Goal: Information Seeking & Learning: Learn about a topic

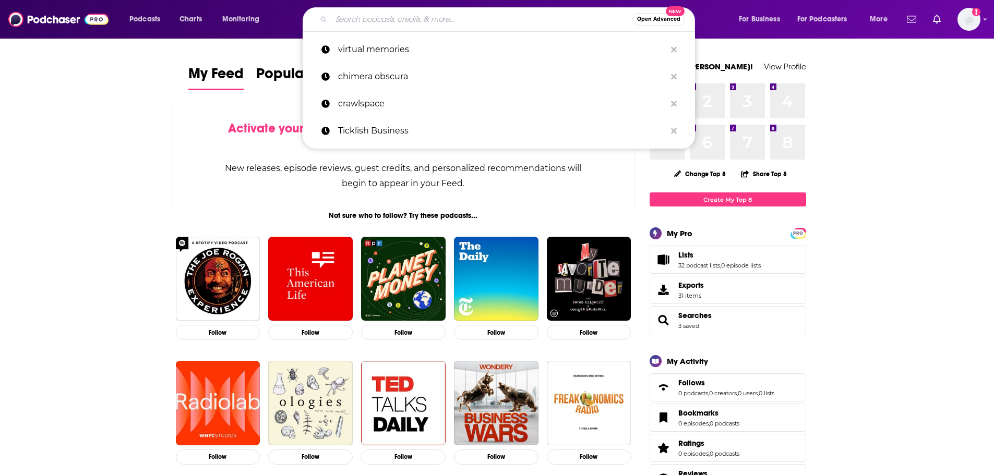
click at [379, 17] on input "Search podcasts, credits, & more..." at bounding box center [481, 19] width 301 height 17
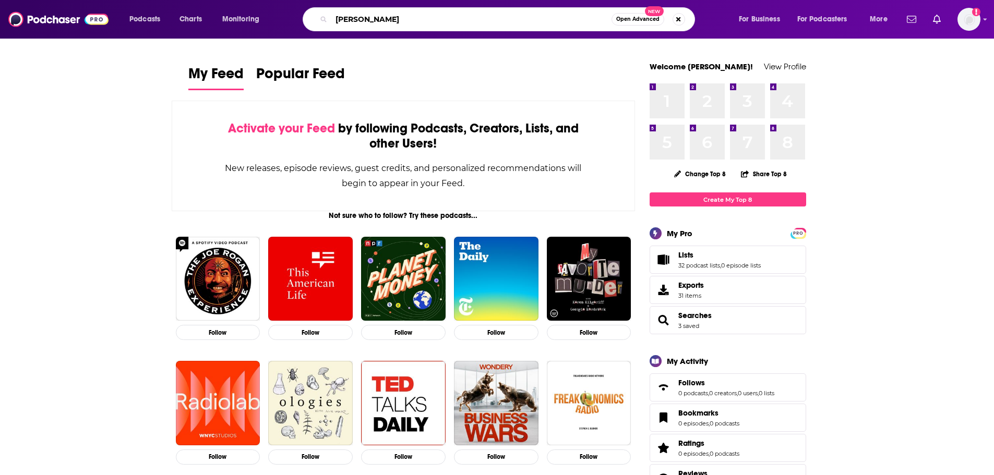
type input "[PERSON_NAME]"
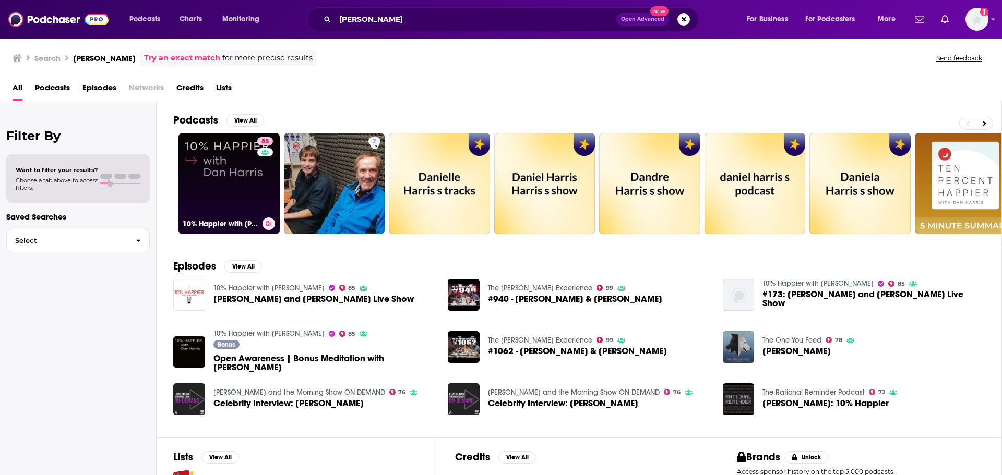
click at [214, 184] on link "85 10% Happier with [PERSON_NAME]" at bounding box center [228, 183] width 101 height 101
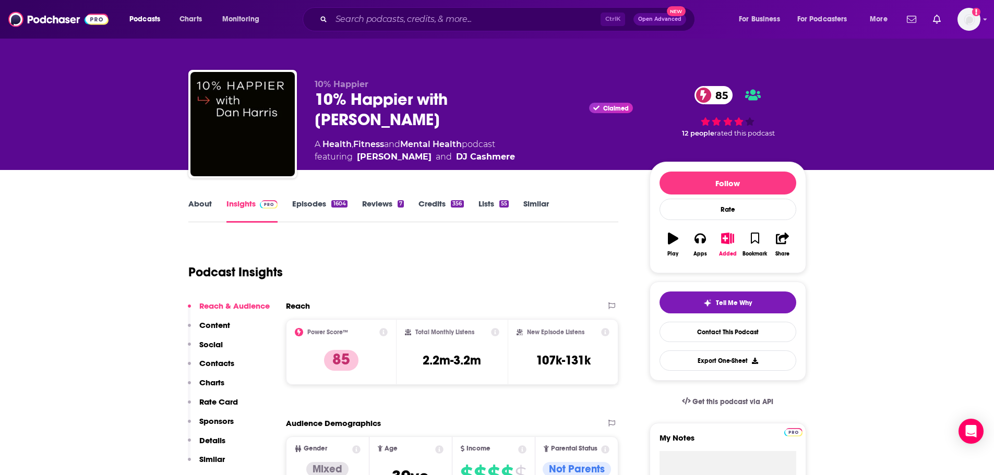
click at [197, 207] on link "About" at bounding box center [199, 211] width 23 height 24
